Goal: Information Seeking & Learning: Learn about a topic

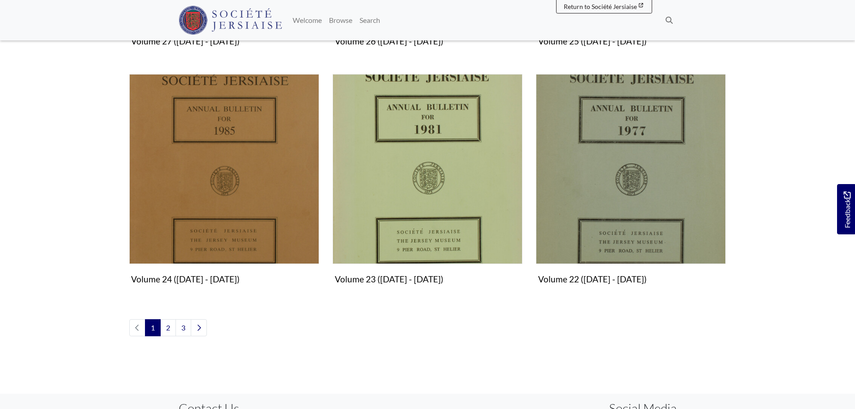
scroll to position [1094, 0]
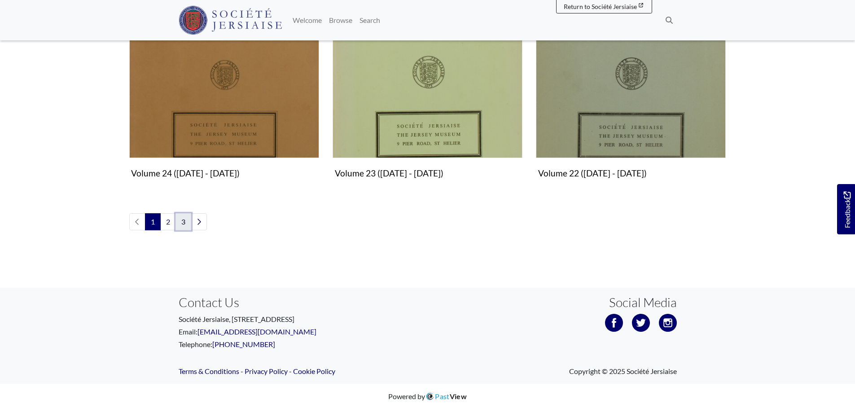
click at [185, 225] on link "3" at bounding box center [184, 221] width 16 height 17
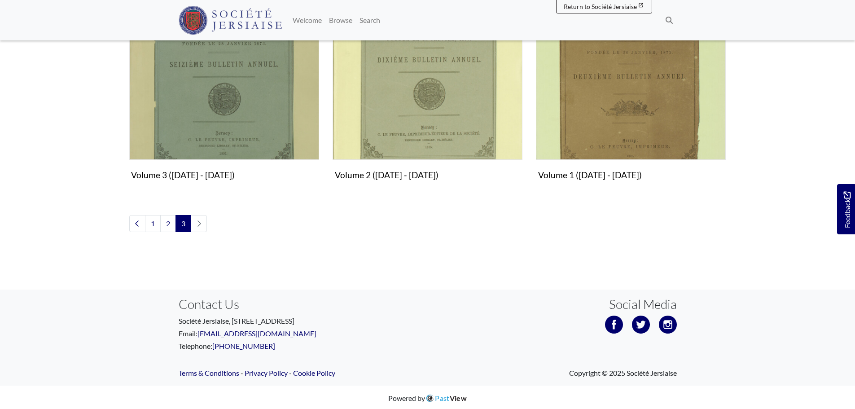
scroll to position [856, 0]
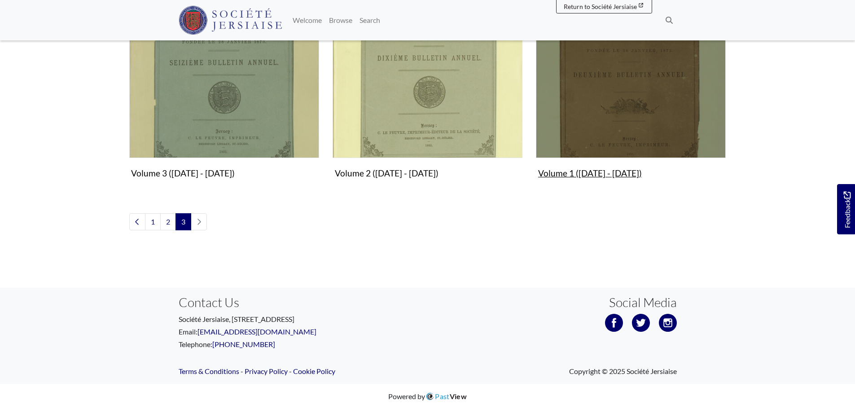
click at [594, 174] on figure "Volume 1 (1875 - 1884) Collection" at bounding box center [631, 75] width 190 height 214
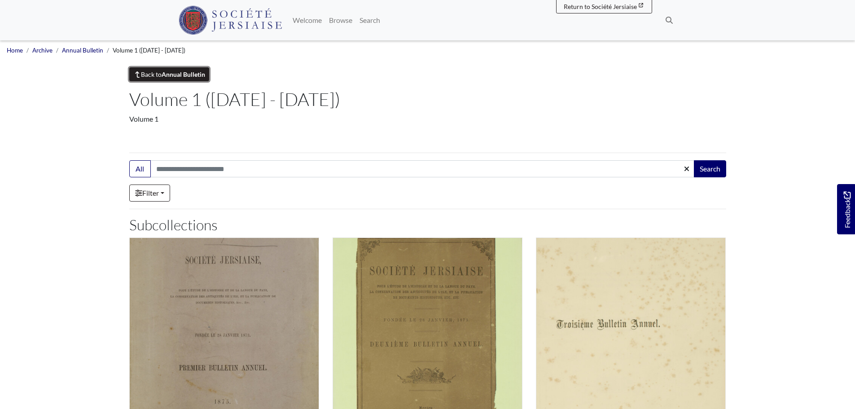
click at [157, 75] on link "Back to Annual Bulletin" at bounding box center [169, 74] width 80 height 14
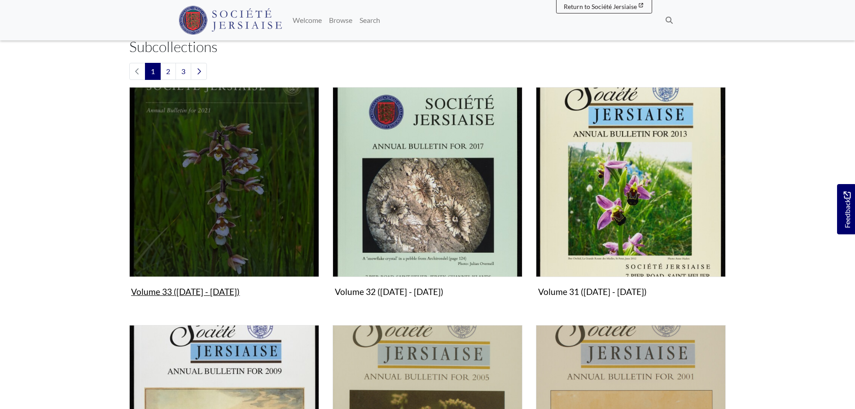
scroll to position [269, 0]
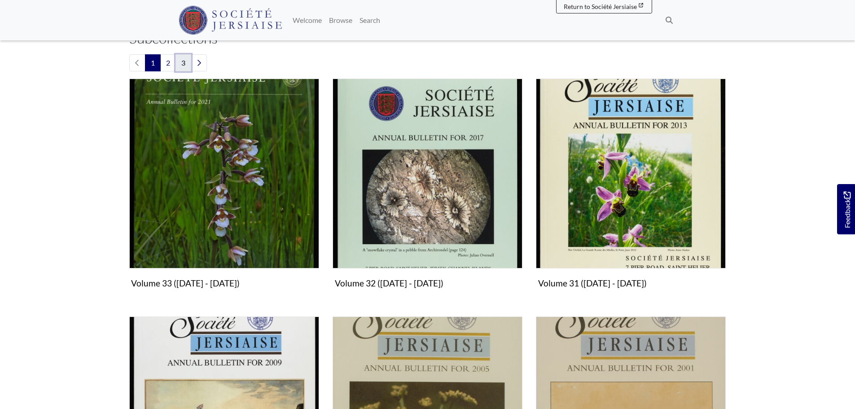
click at [182, 61] on link "3" at bounding box center [184, 62] width 16 height 17
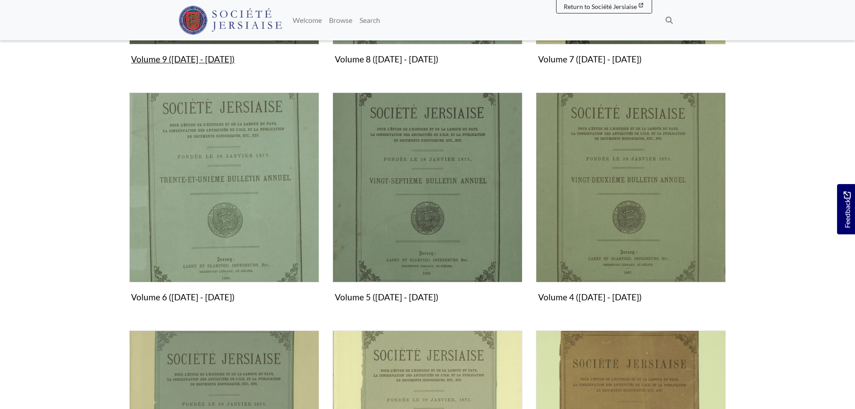
scroll to position [494, 0]
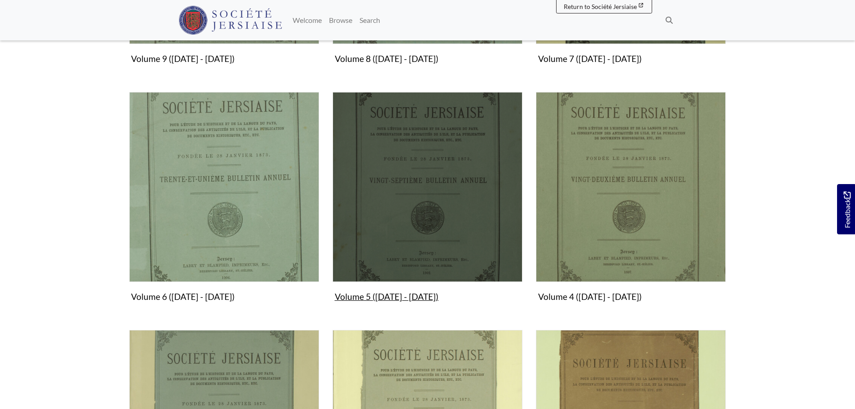
click at [390, 179] on img "Subcollection" at bounding box center [428, 187] width 190 height 190
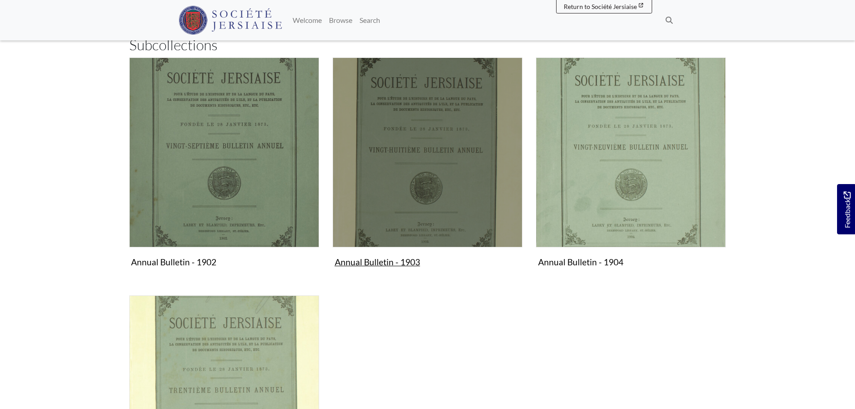
scroll to position [180, 0]
